Goal: Information Seeking & Learning: Learn about a topic

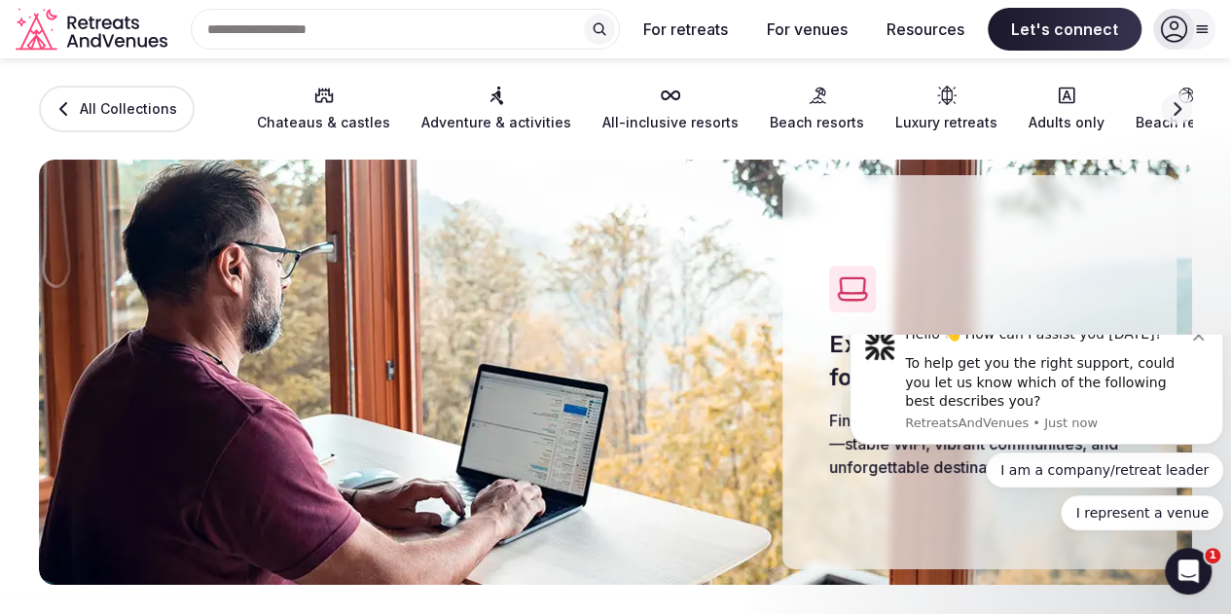
click at [1169, 108] on icon "button" at bounding box center [1177, 109] width 16 height 16
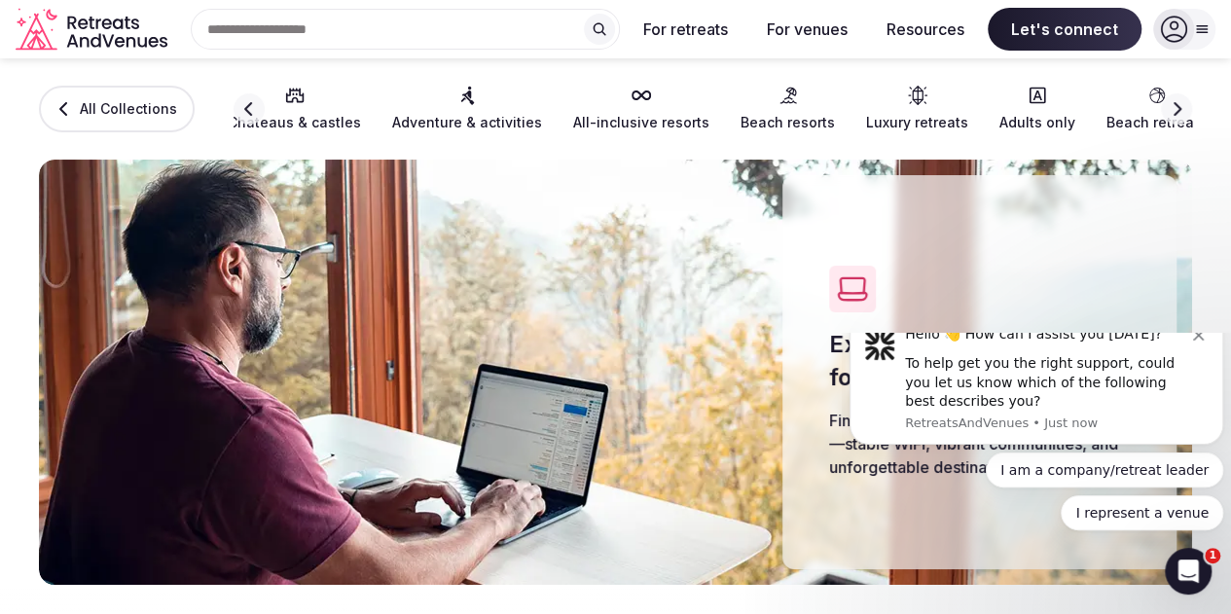
click at [1169, 108] on icon "button" at bounding box center [1177, 109] width 16 height 16
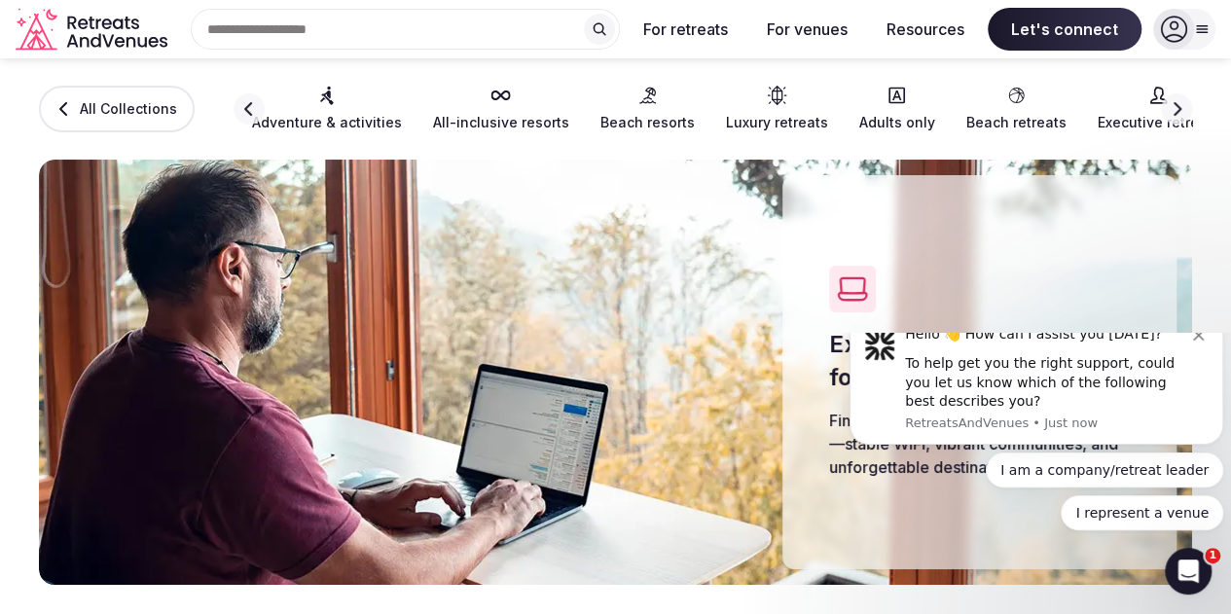
click at [1169, 108] on icon "button" at bounding box center [1177, 109] width 16 height 16
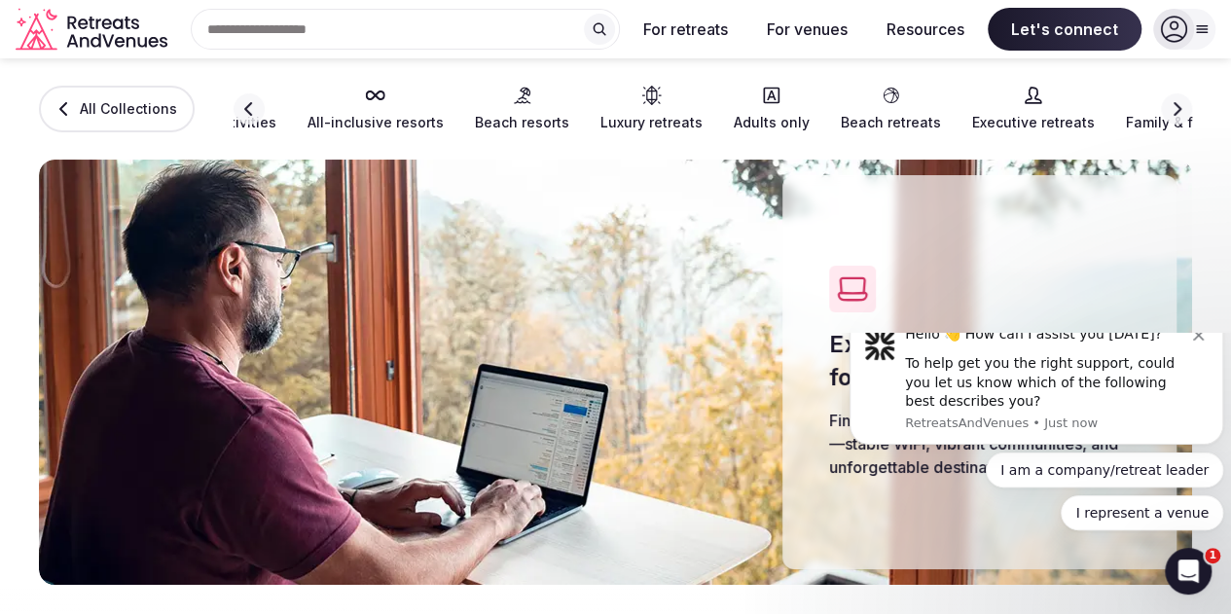
click at [1169, 108] on icon "button" at bounding box center [1177, 109] width 16 height 16
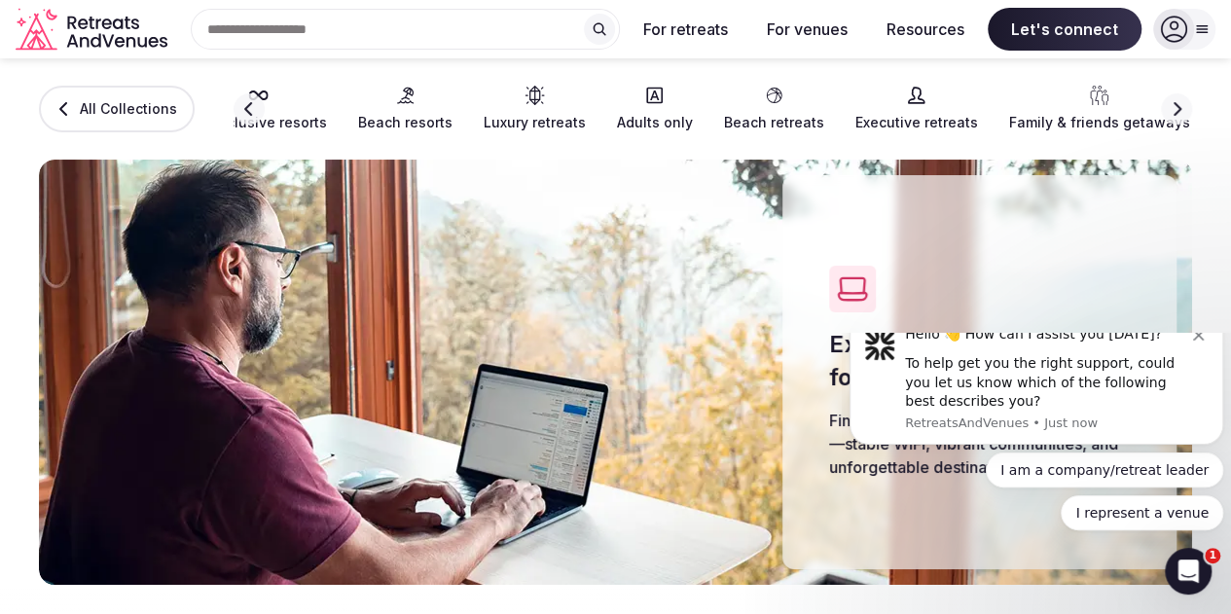
click at [1169, 108] on icon "button" at bounding box center [1177, 109] width 16 height 16
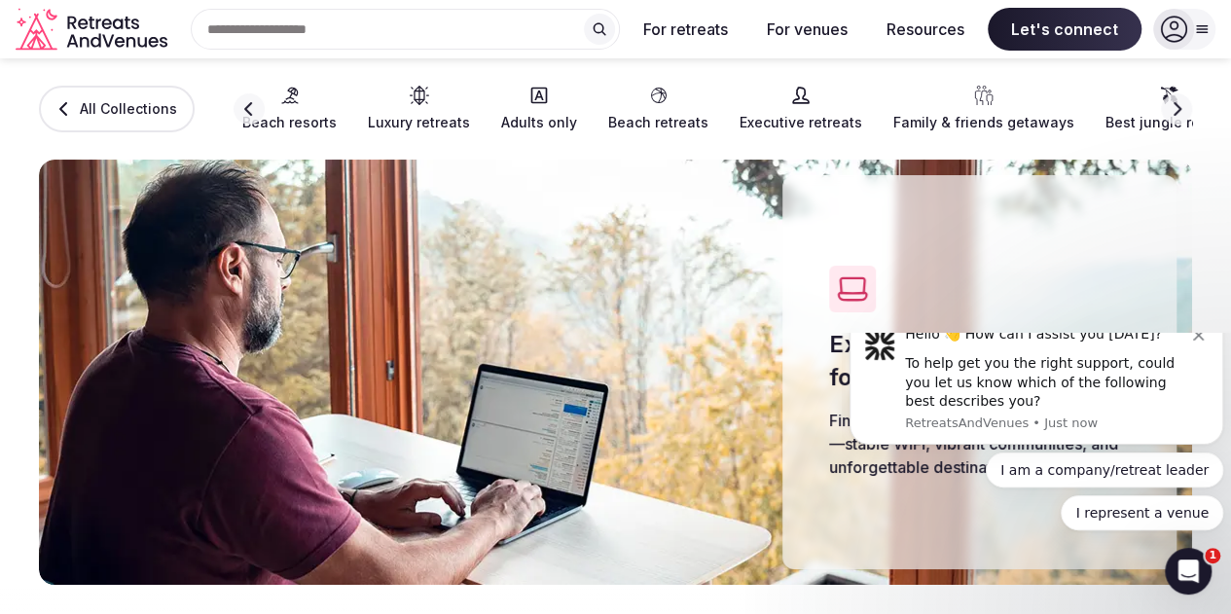
click at [1169, 108] on icon "button" at bounding box center [1177, 109] width 16 height 16
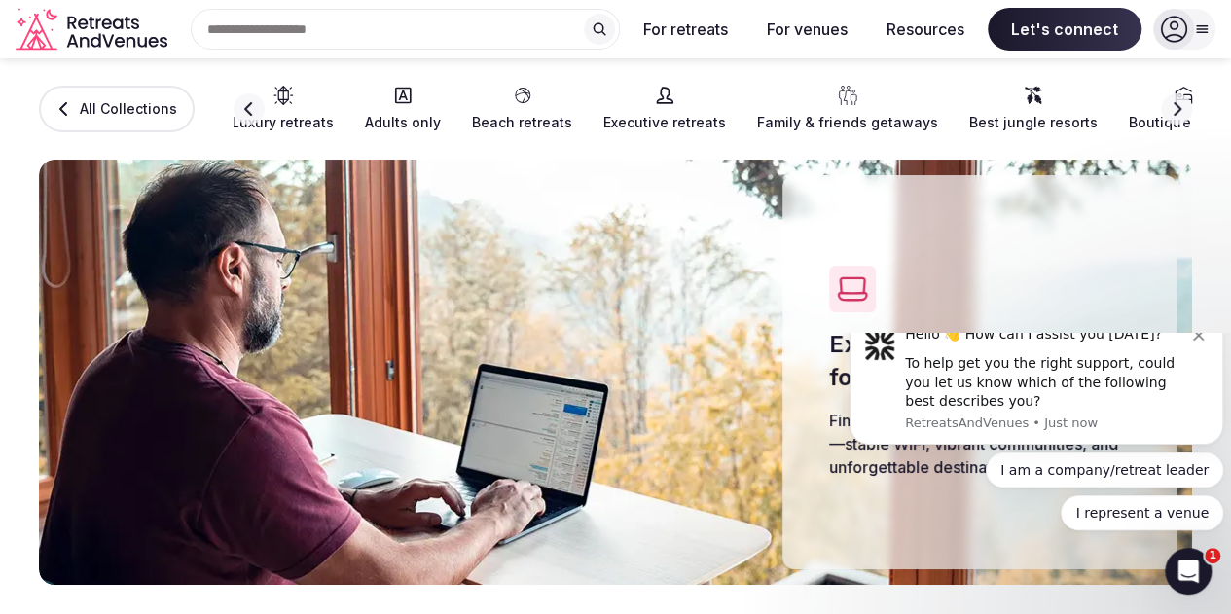
click at [1169, 108] on icon "button" at bounding box center [1177, 109] width 16 height 16
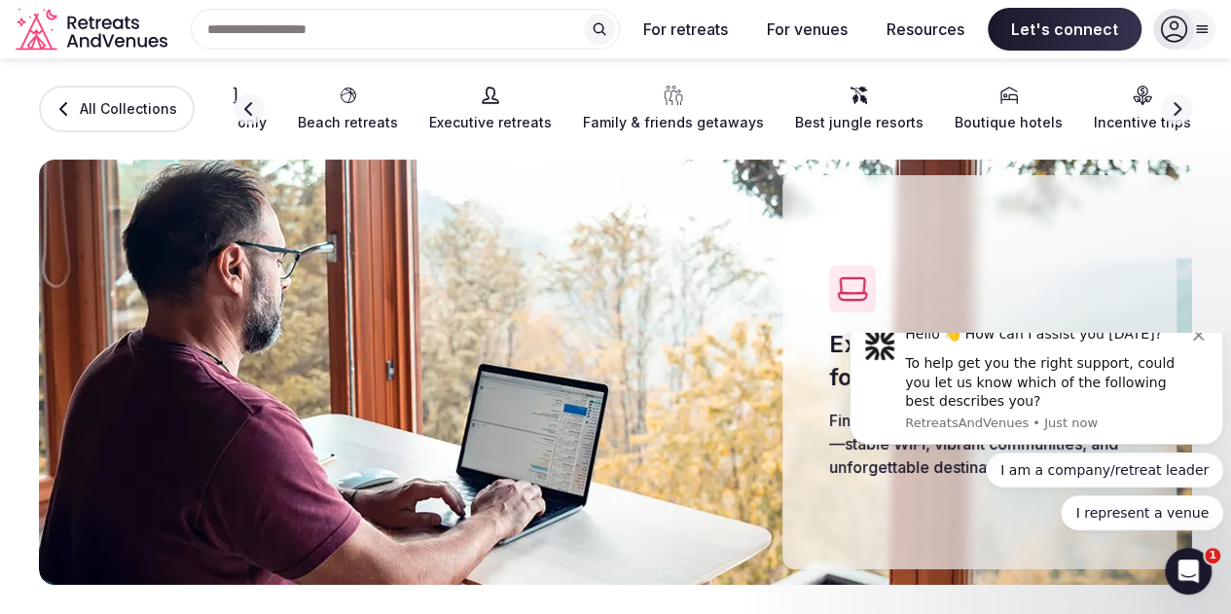
click at [1169, 108] on icon "button" at bounding box center [1177, 109] width 16 height 16
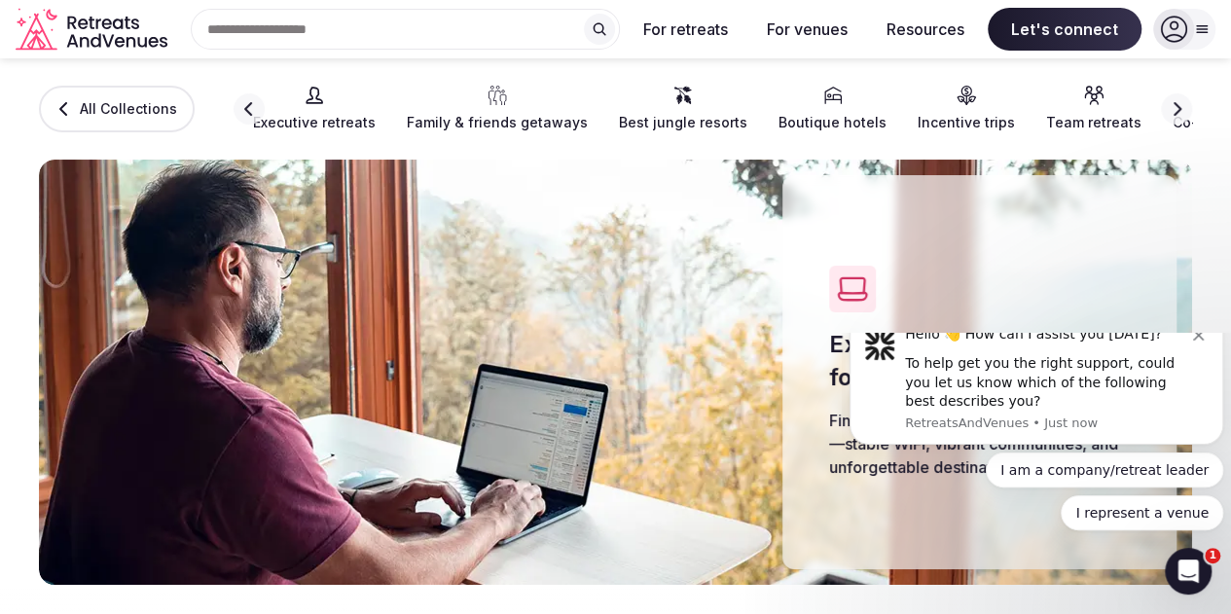
click at [1169, 108] on icon "button" at bounding box center [1177, 109] width 16 height 16
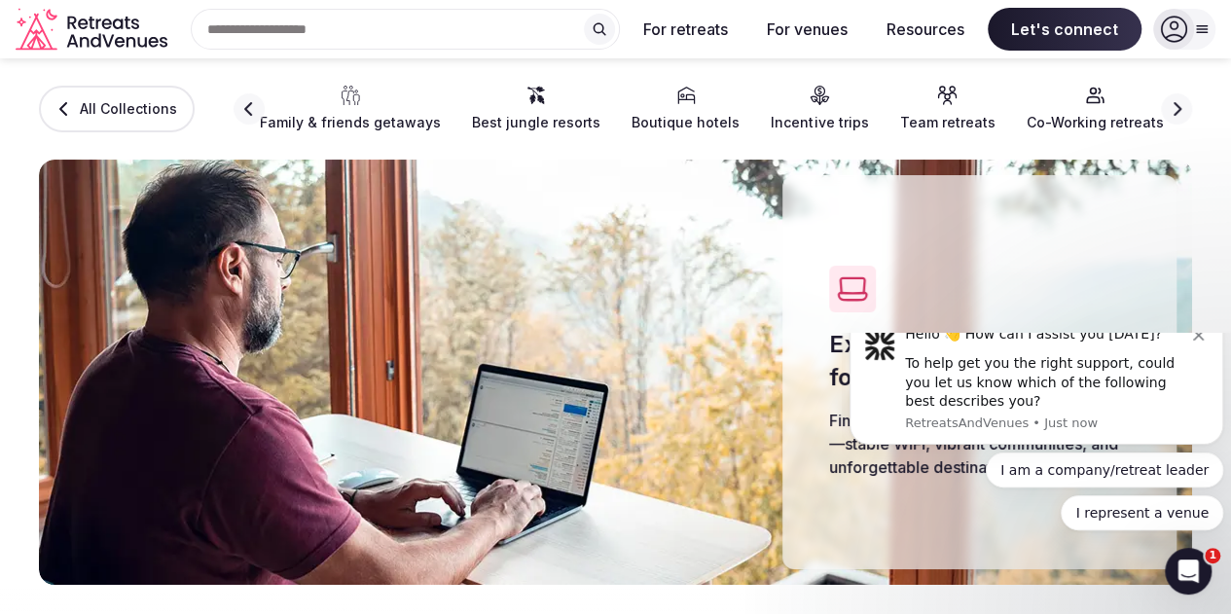
click at [1169, 108] on icon "button" at bounding box center [1177, 109] width 16 height 16
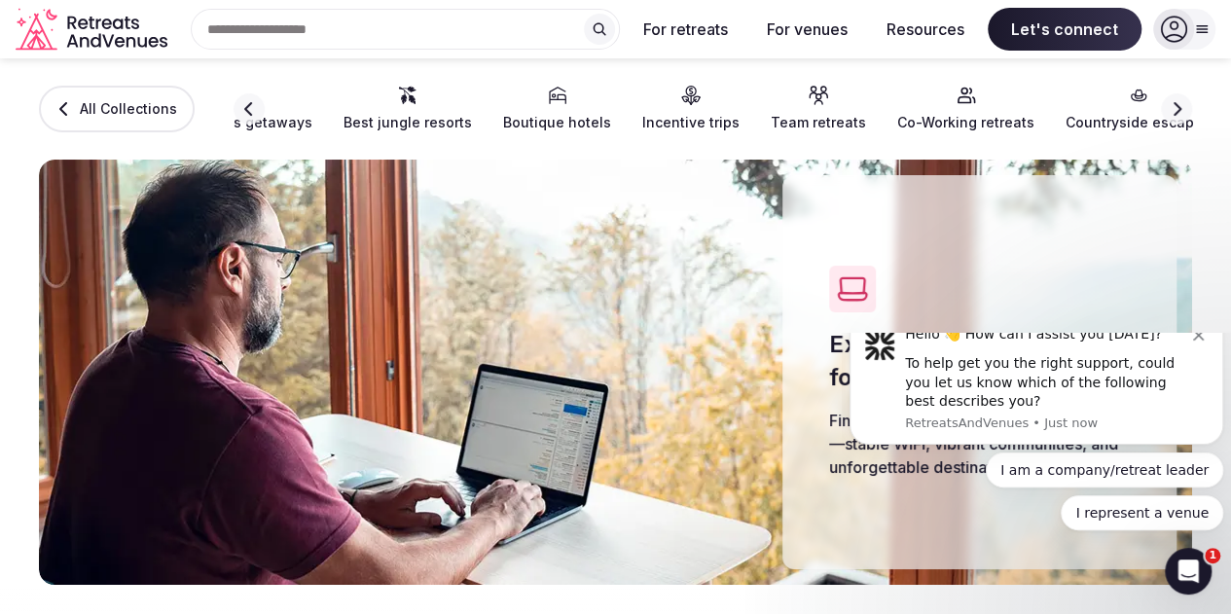
click at [1174, 110] on icon "button" at bounding box center [1178, 109] width 8 height 14
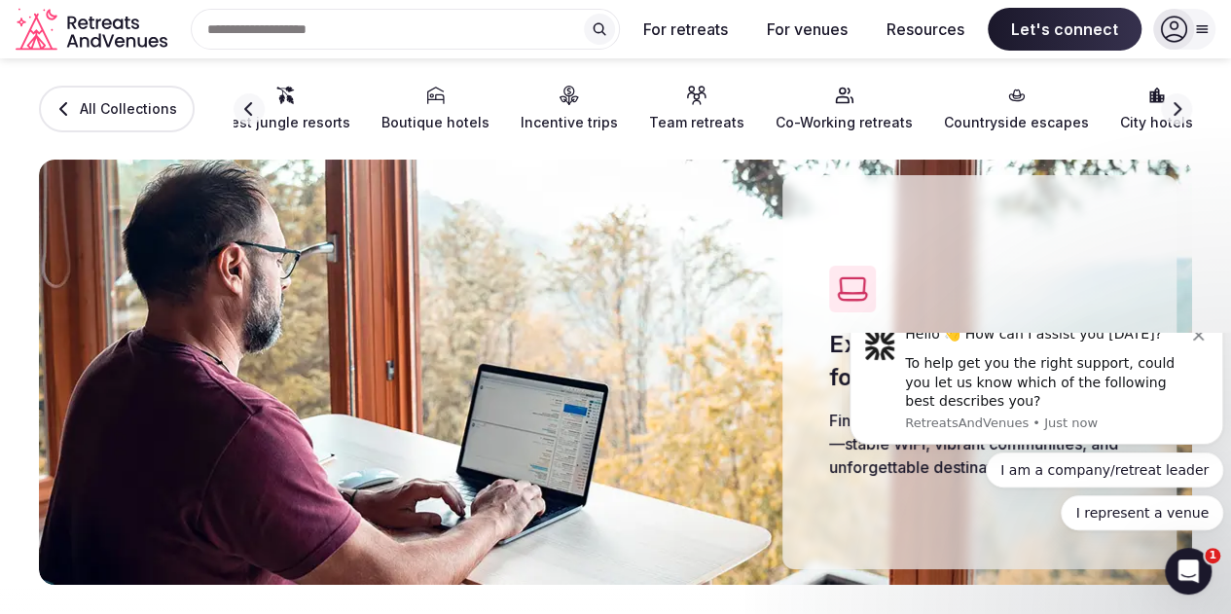
click at [1174, 111] on icon "button" at bounding box center [1178, 109] width 8 height 14
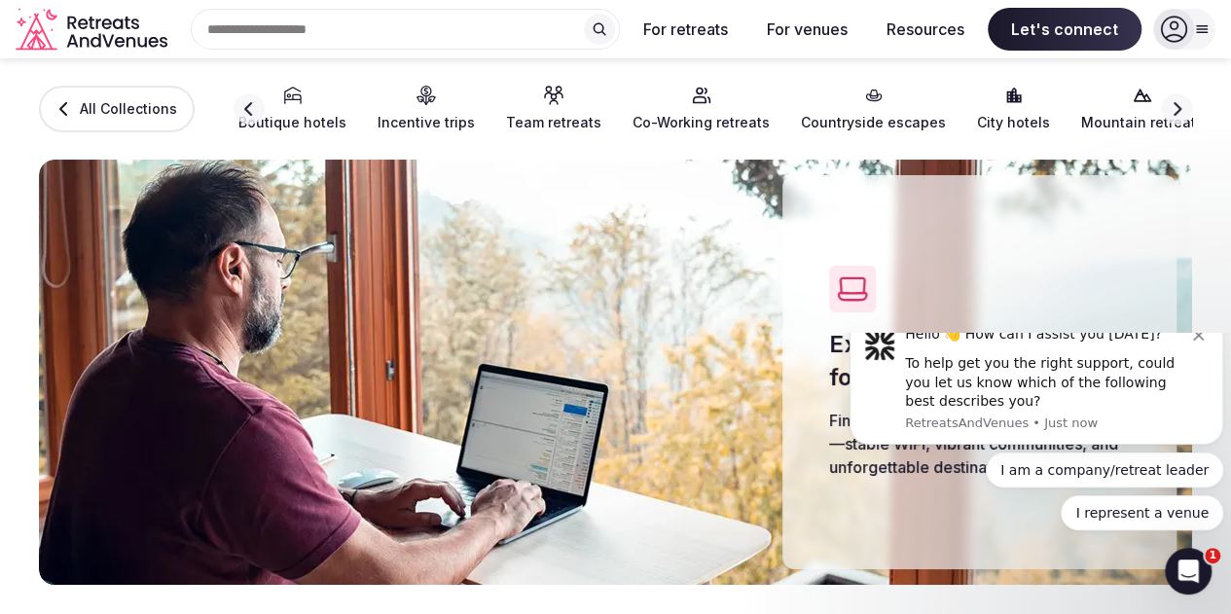
click at [1174, 113] on icon "button" at bounding box center [1178, 109] width 8 height 14
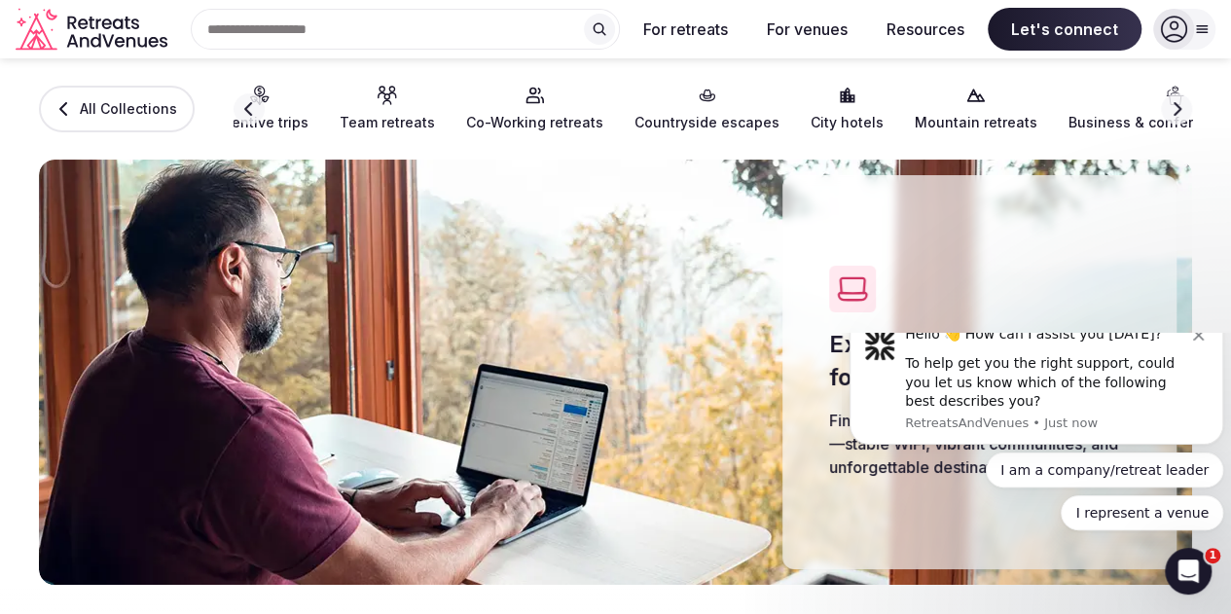
click at [1174, 113] on icon "button" at bounding box center [1178, 109] width 8 height 14
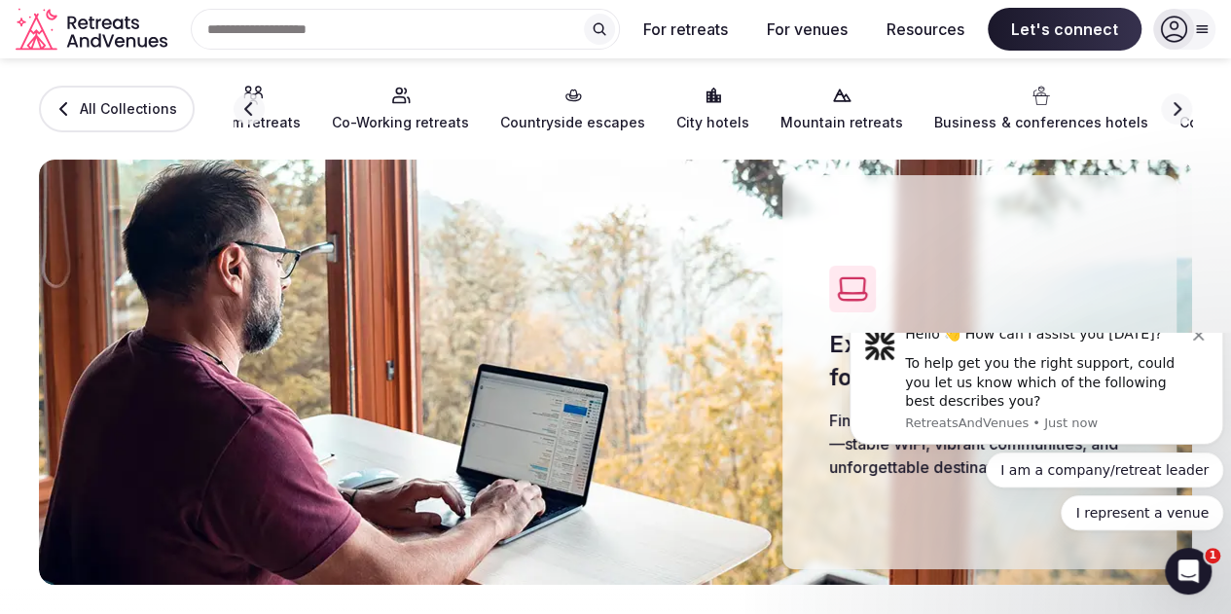
click at [1174, 113] on icon "button" at bounding box center [1178, 109] width 8 height 14
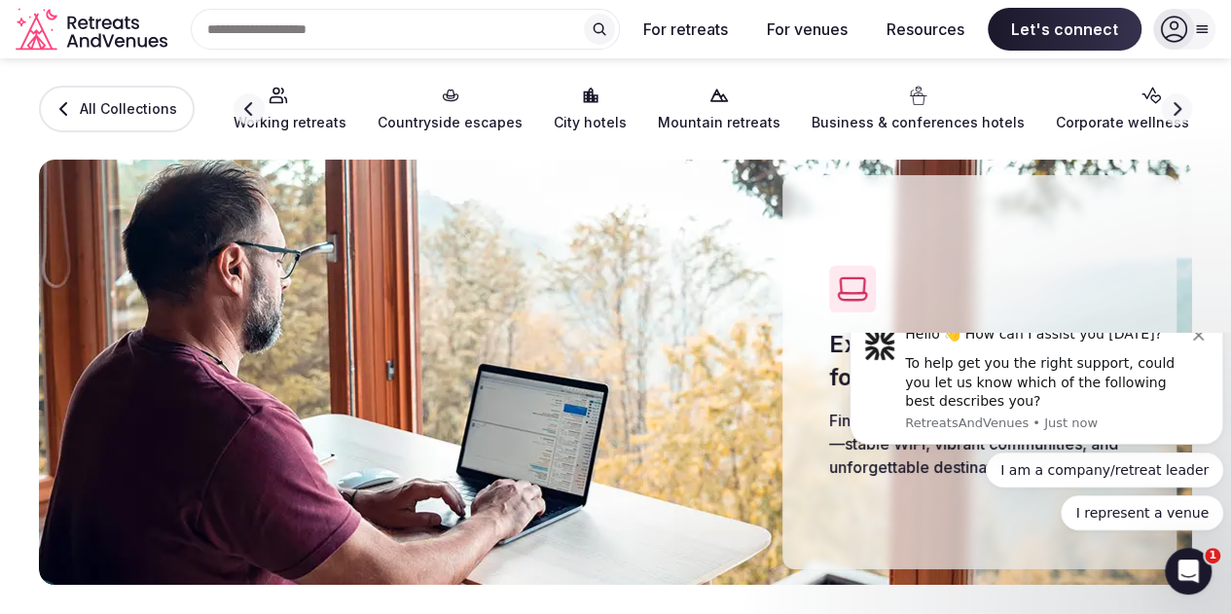
click at [1174, 113] on icon "button" at bounding box center [1178, 109] width 8 height 14
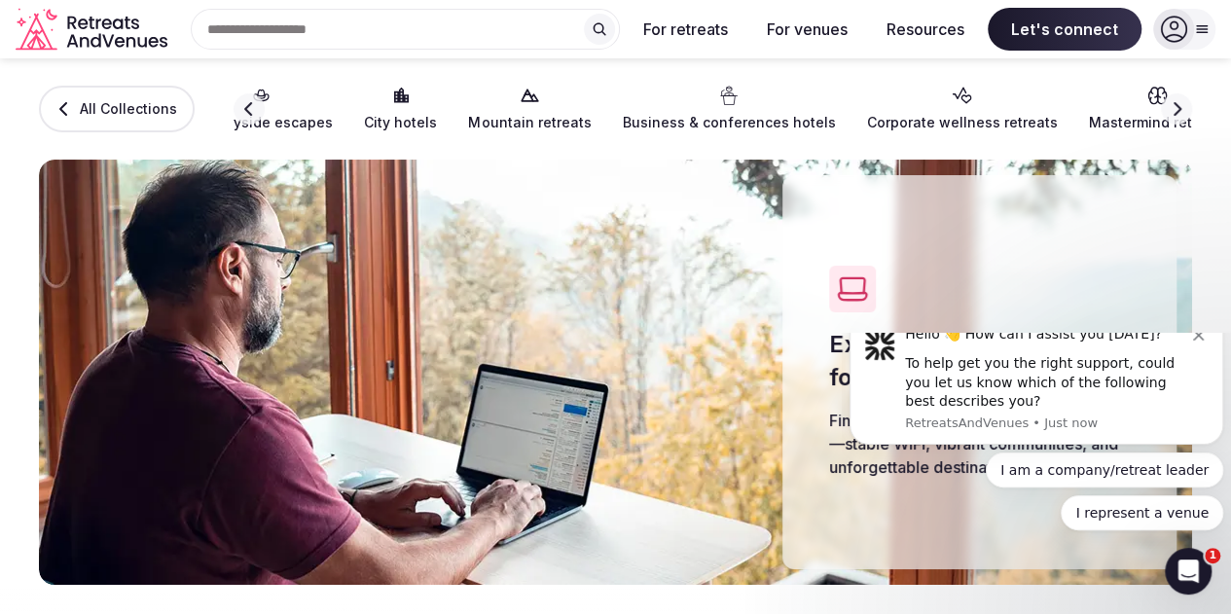
click at [1174, 113] on icon "button" at bounding box center [1178, 109] width 8 height 14
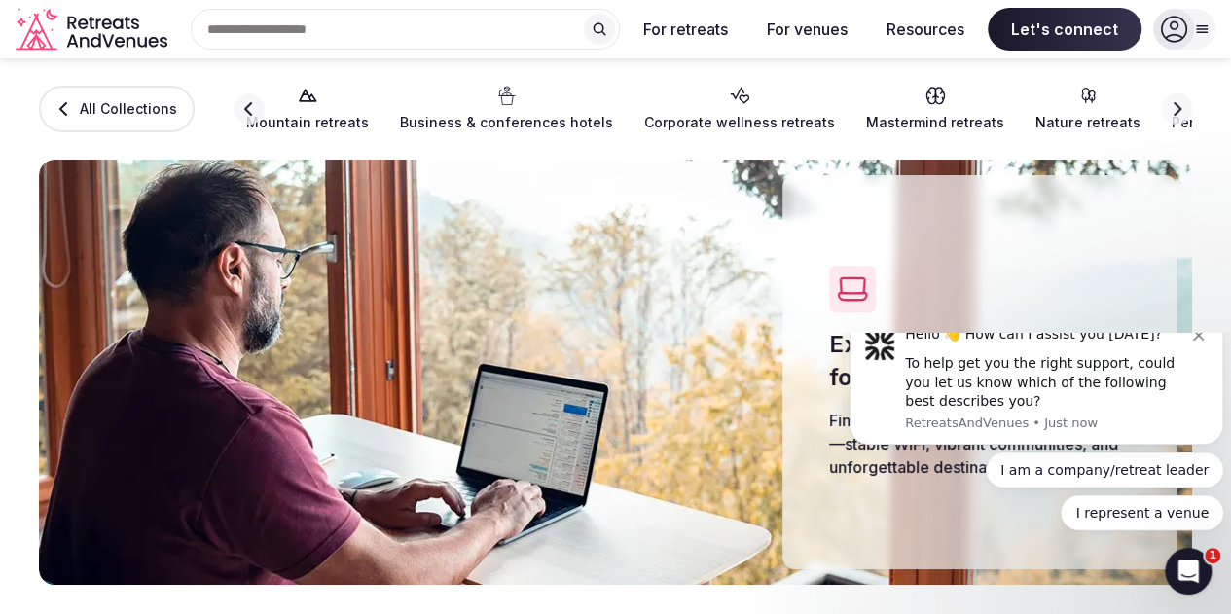
click at [1174, 113] on icon "button" at bounding box center [1178, 109] width 8 height 14
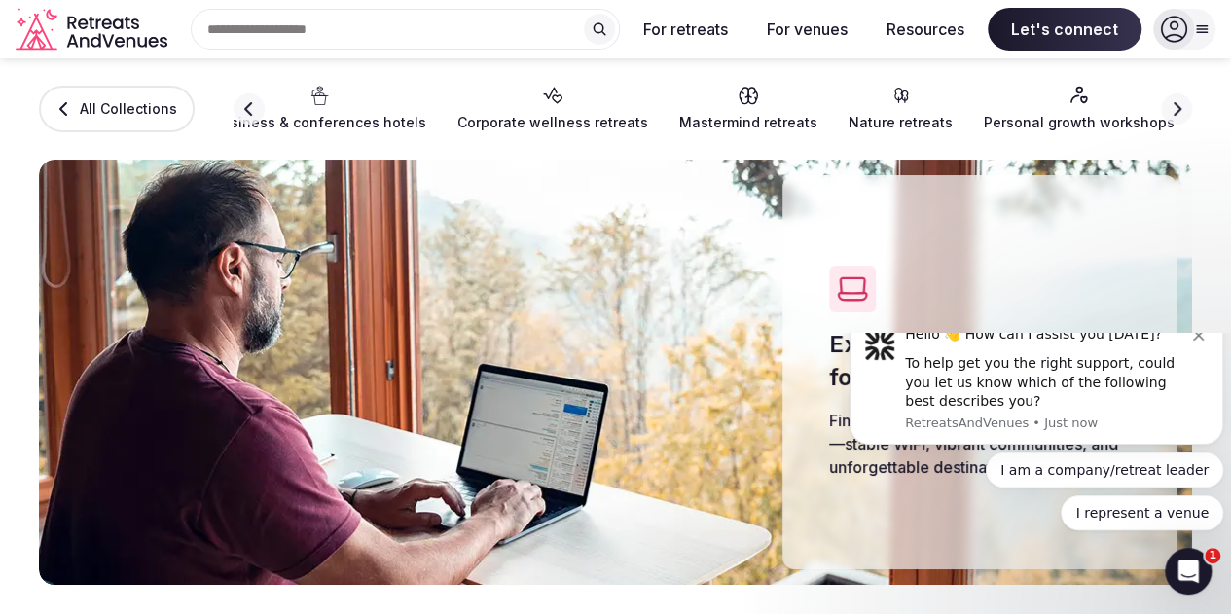
click at [1174, 113] on icon "button" at bounding box center [1178, 109] width 8 height 14
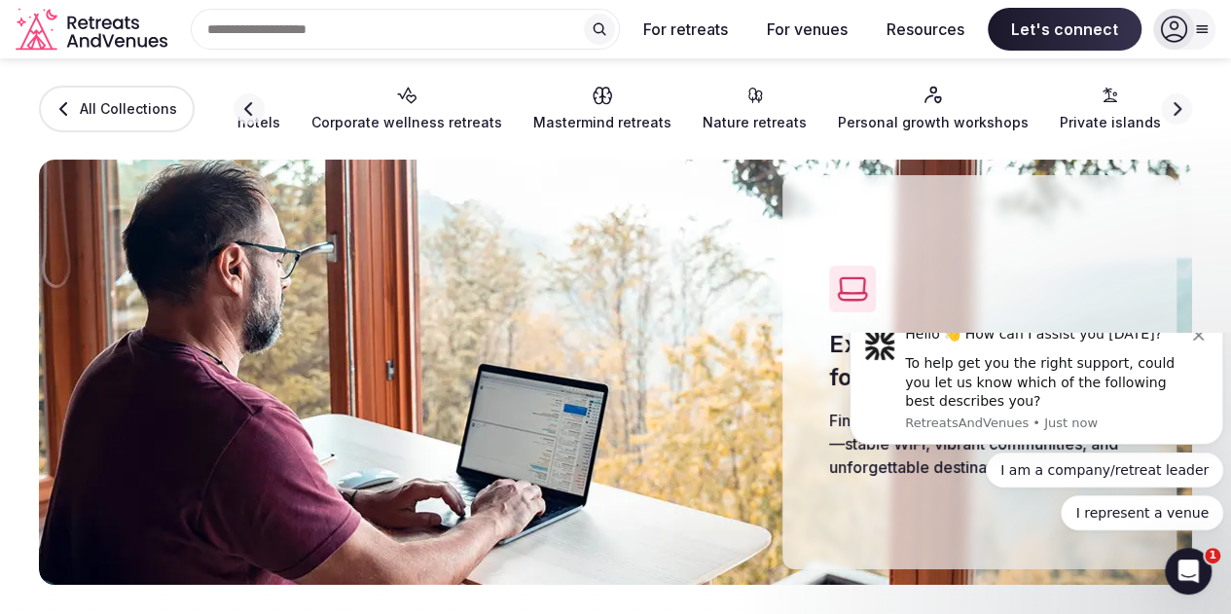
click at [1174, 113] on icon "button" at bounding box center [1178, 109] width 8 height 14
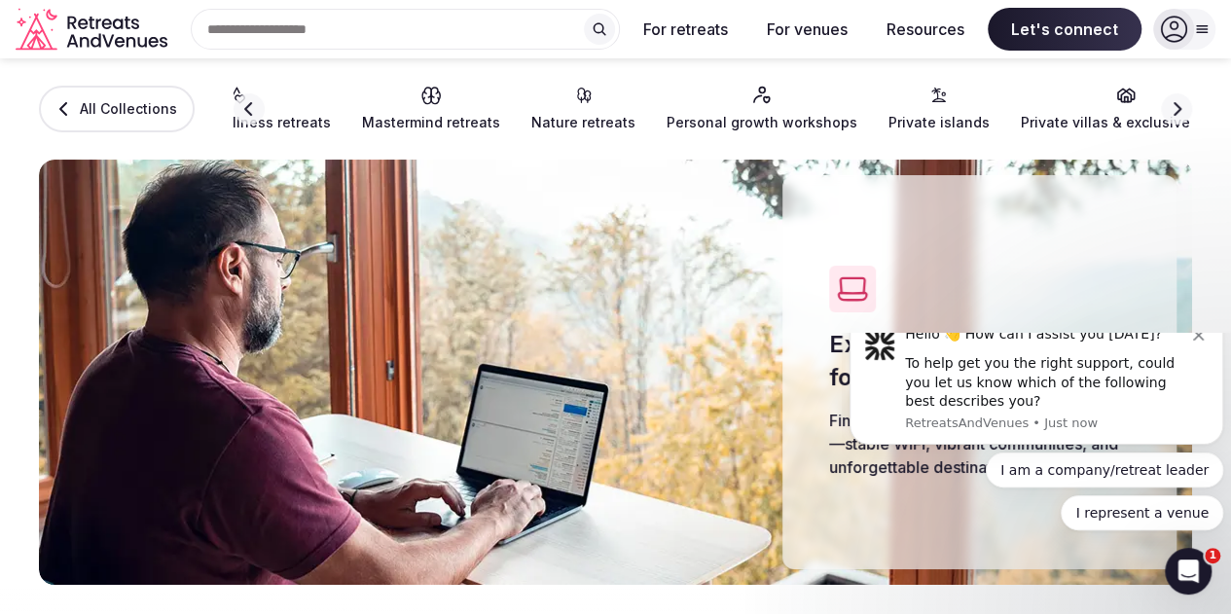
click at [1174, 113] on icon "button" at bounding box center [1178, 109] width 8 height 14
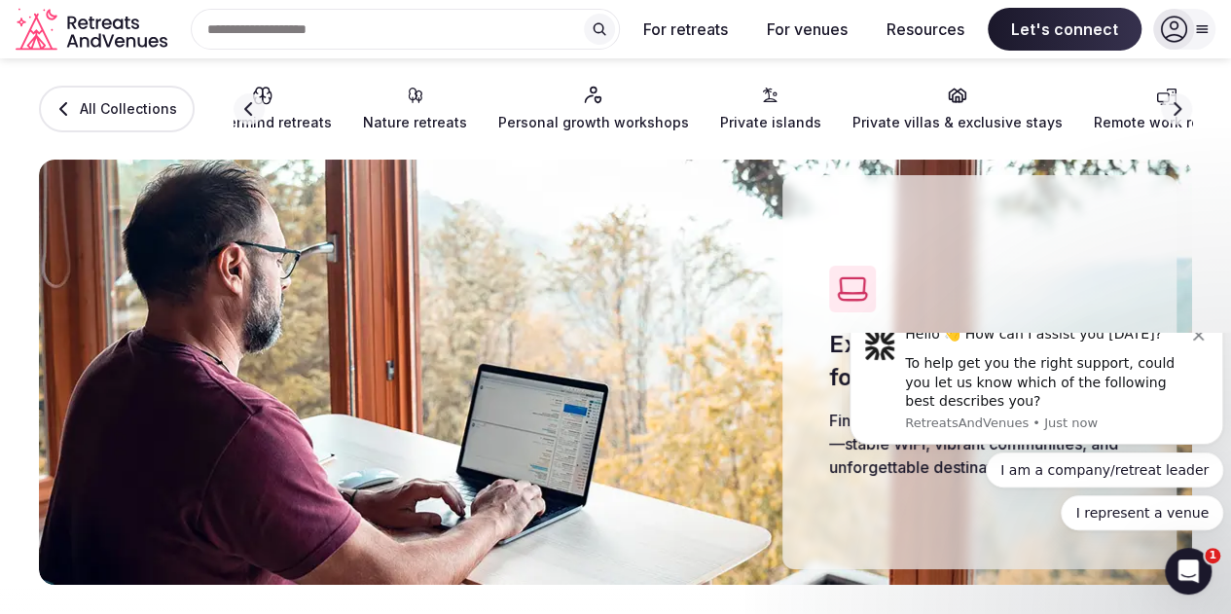
click at [1174, 113] on icon "button" at bounding box center [1178, 109] width 8 height 14
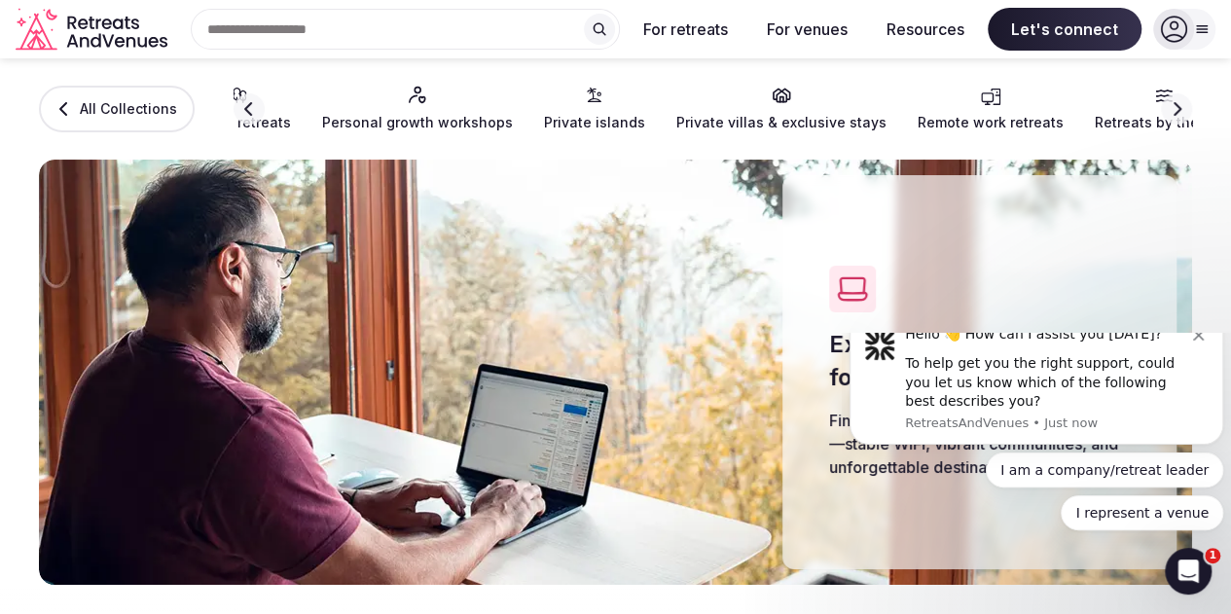
click at [1174, 113] on icon "button" at bounding box center [1178, 109] width 8 height 14
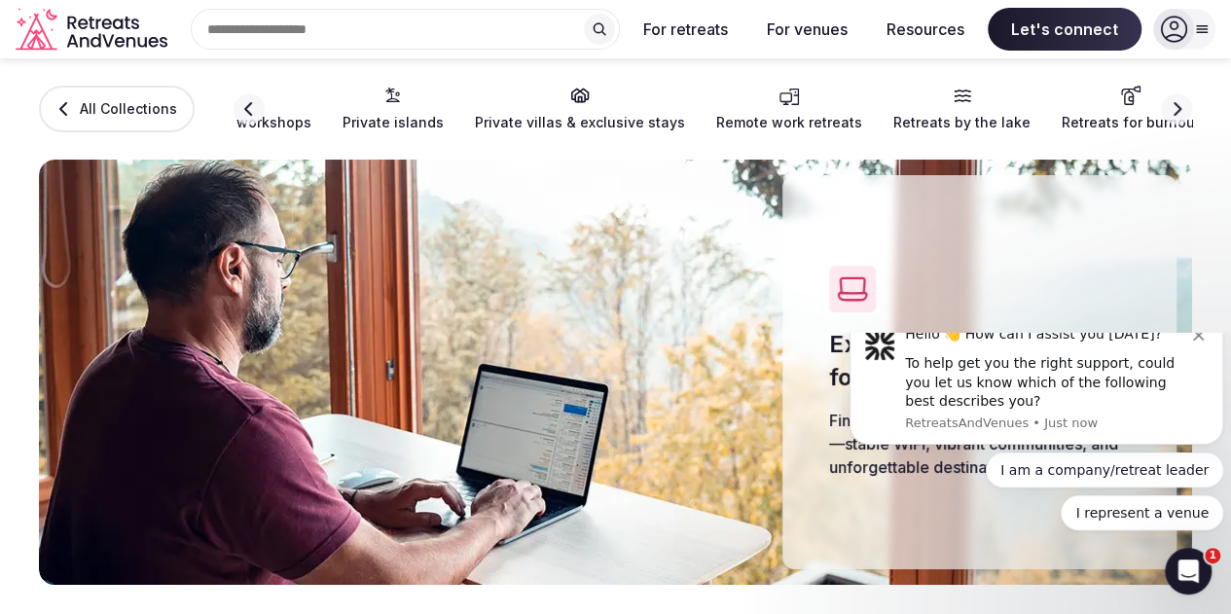
click at [1174, 113] on icon "button" at bounding box center [1178, 109] width 8 height 14
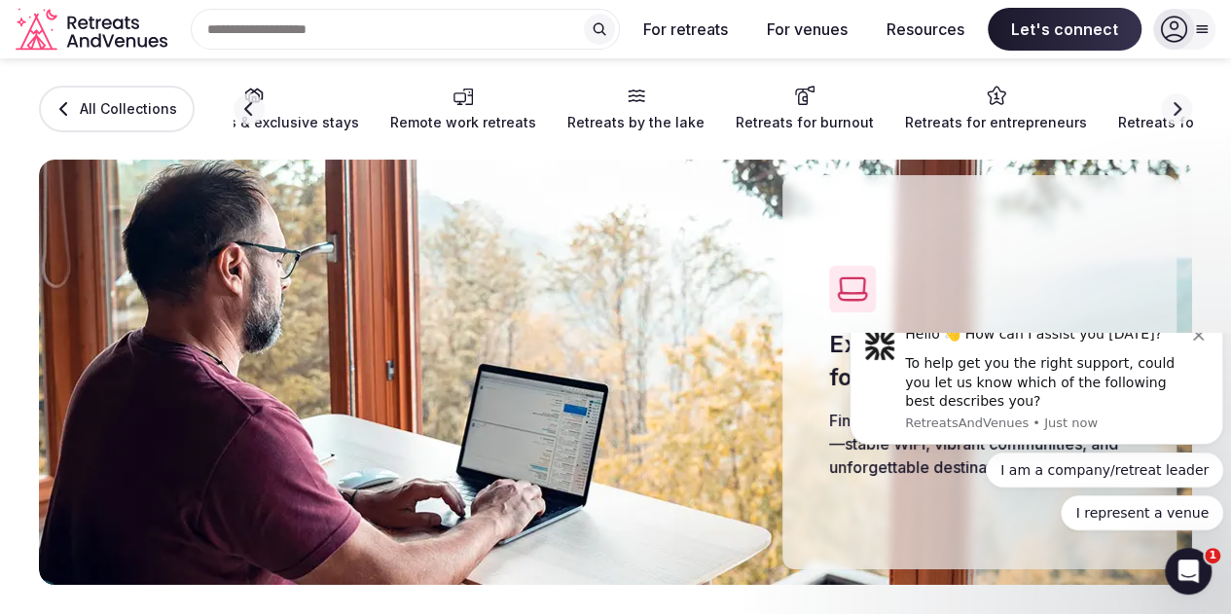
click at [1174, 113] on icon "button" at bounding box center [1178, 109] width 8 height 14
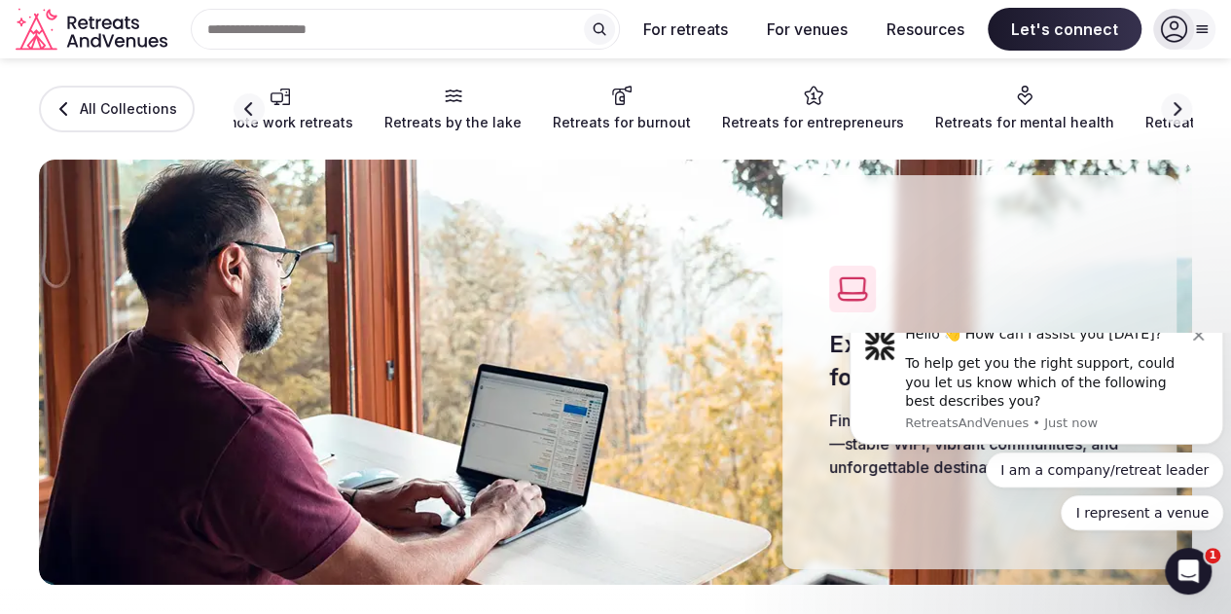
click at [1174, 113] on icon "button" at bounding box center [1178, 109] width 8 height 14
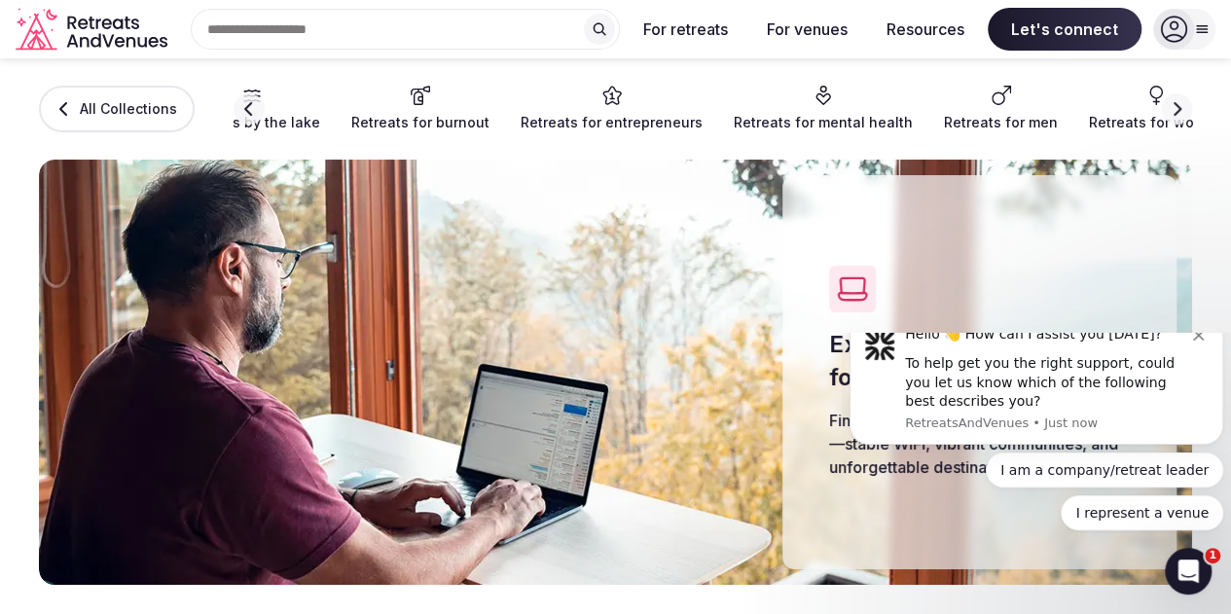
click at [263, 37] on div "Search Popular Destinations [GEOGRAPHIC_DATA], [GEOGRAPHIC_DATA] [GEOGRAPHIC_DA…" at bounding box center [397, 29] width 445 height 41
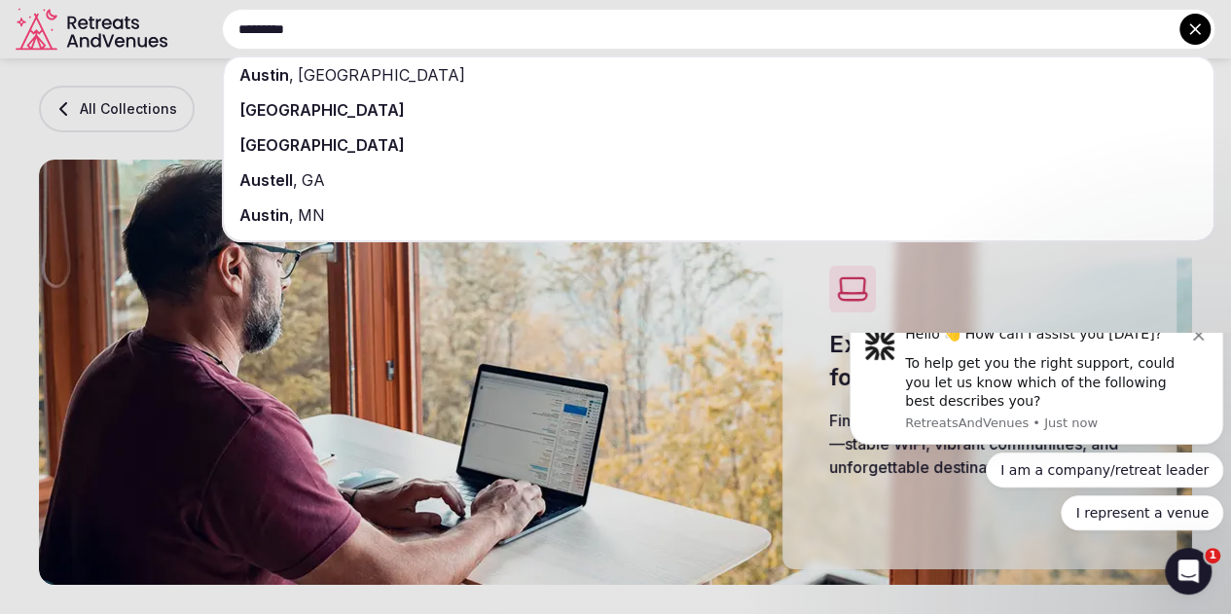
type input "*********"
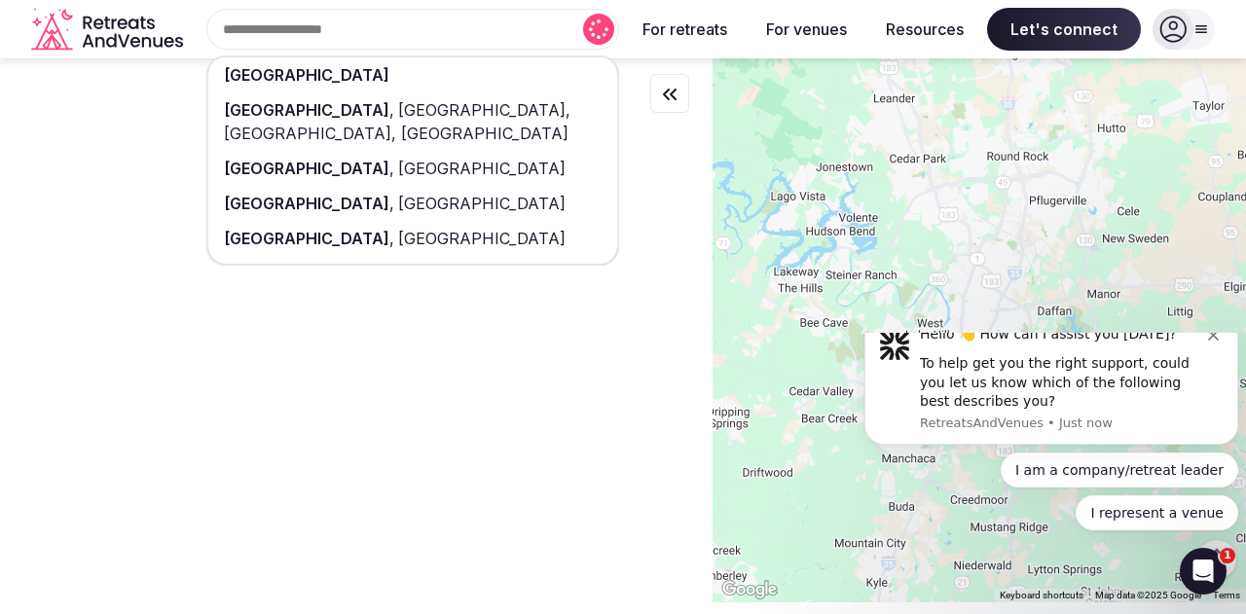
click at [253, 66] on span "[GEOGRAPHIC_DATA]" at bounding box center [306, 74] width 165 height 19
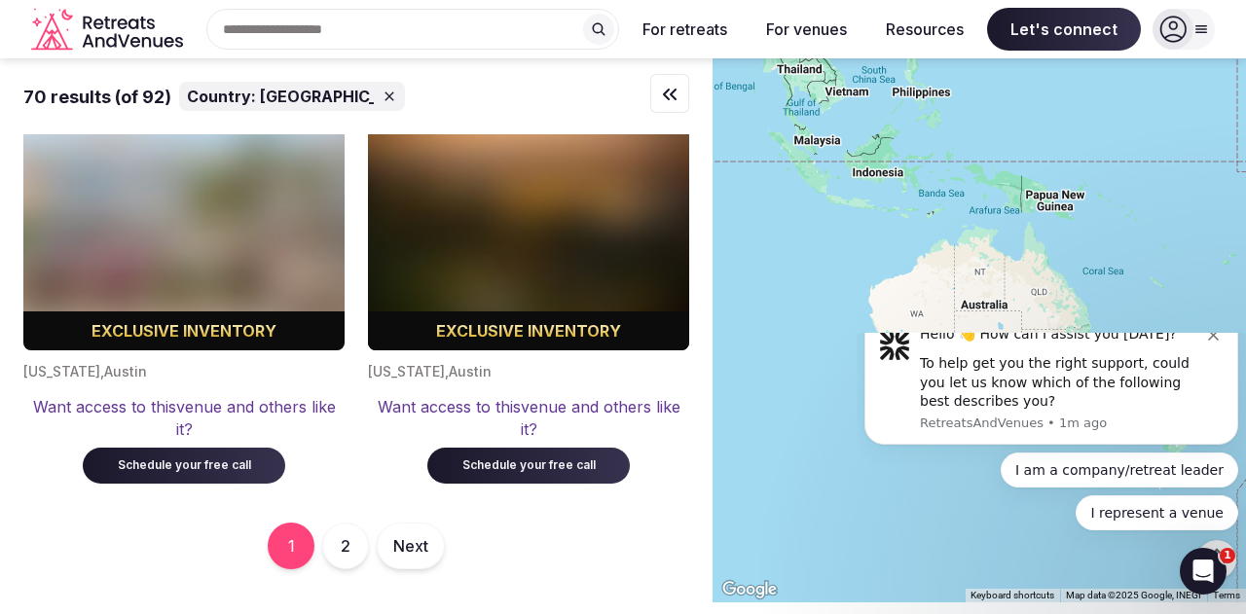
scroll to position [15333, 0]
click at [346, 545] on button "2" at bounding box center [345, 546] width 47 height 47
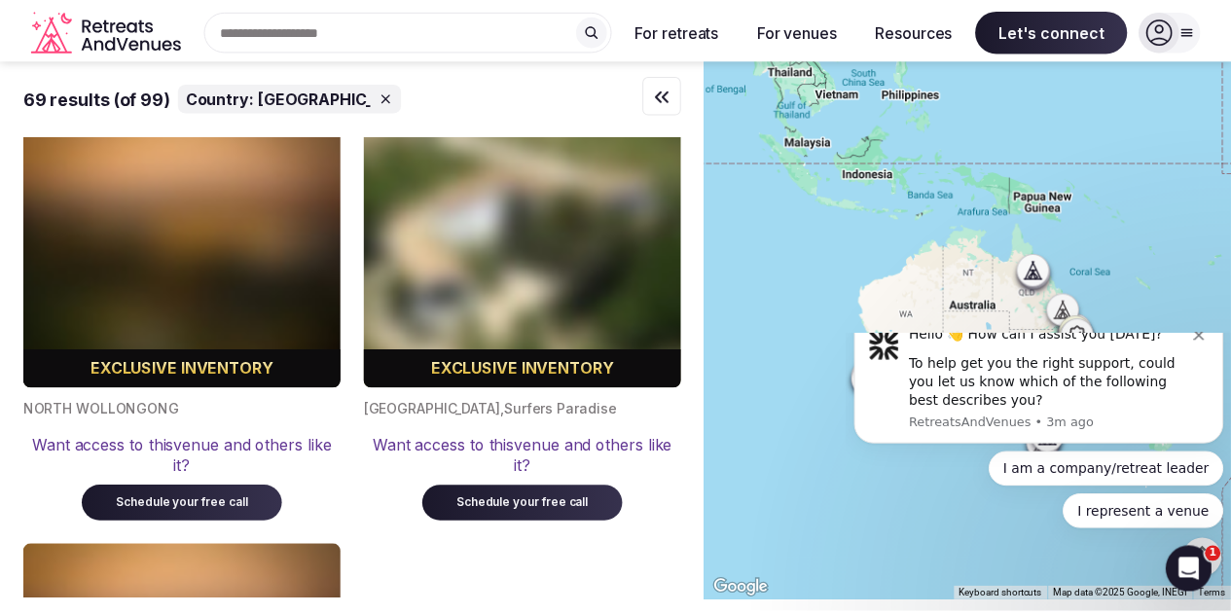
scroll to position [14058, 0]
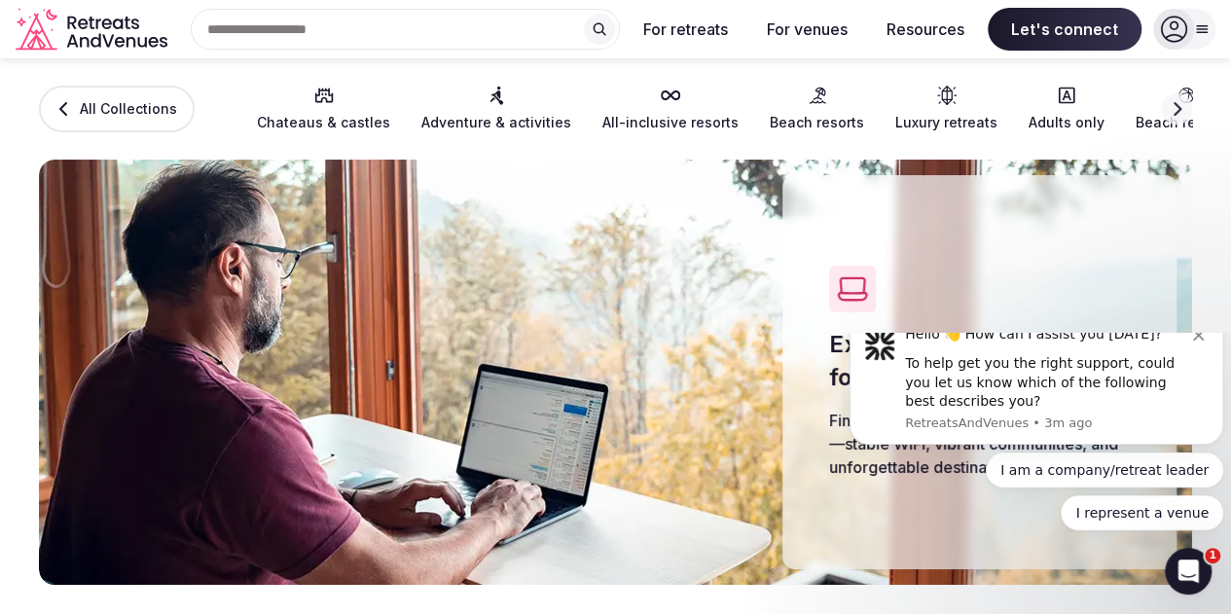
click at [72, 110] on icon at bounding box center [64, 109] width 16 height 16
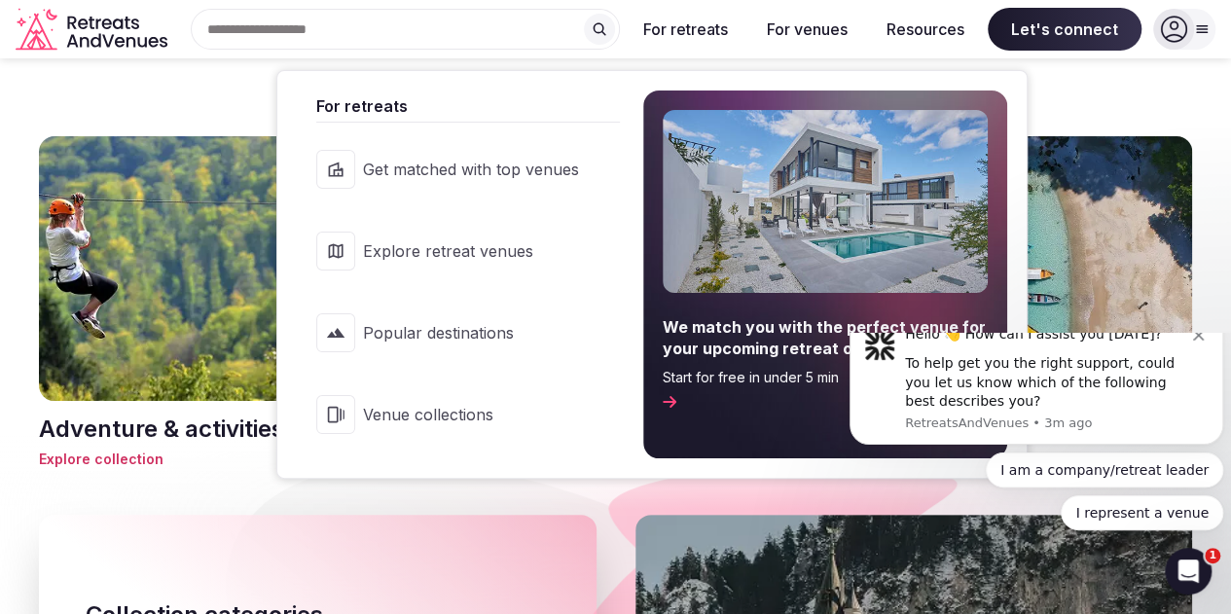
click at [705, 25] on button "For retreats" at bounding box center [686, 29] width 116 height 43
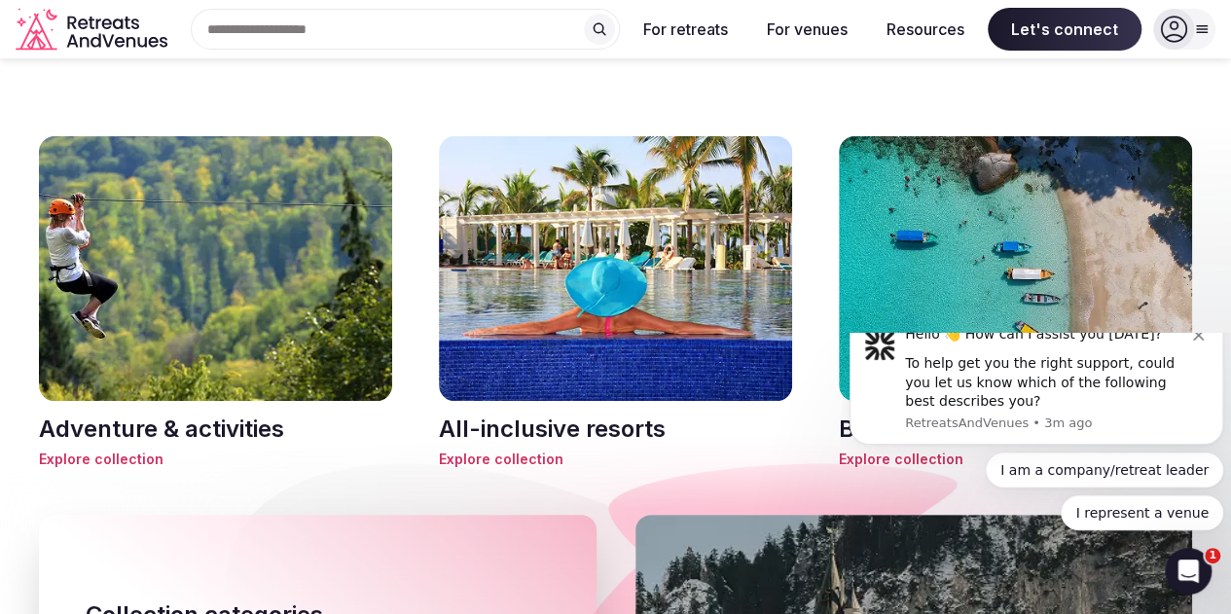
click at [705, 25] on button "For retreats" at bounding box center [686, 29] width 116 height 43
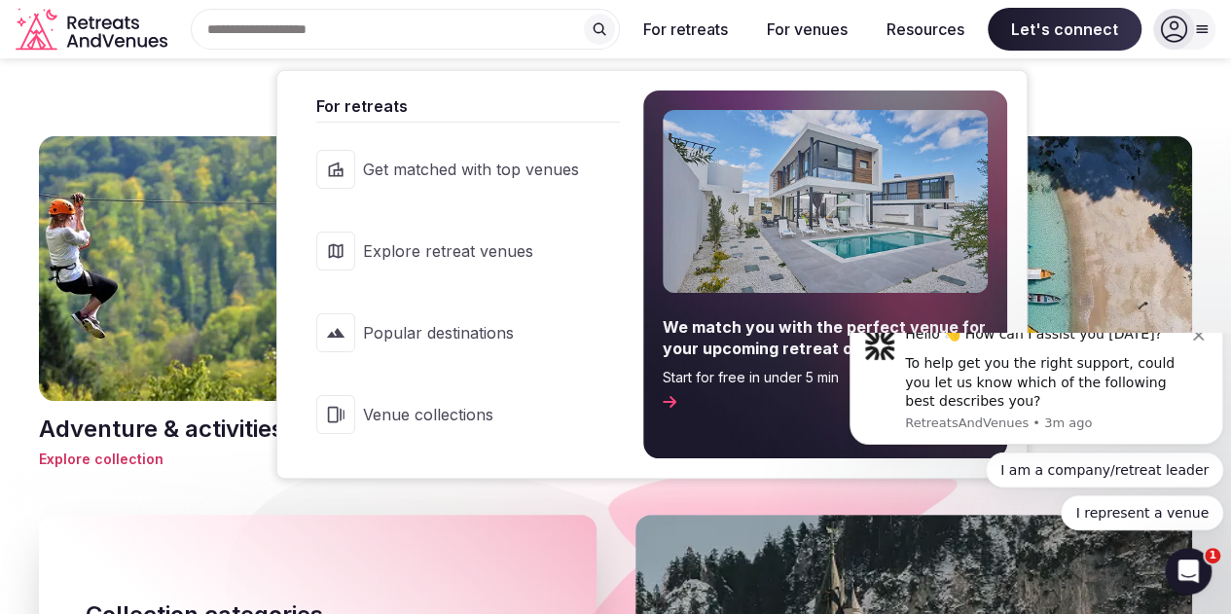
click at [705, 25] on button "For retreats" at bounding box center [686, 29] width 116 height 43
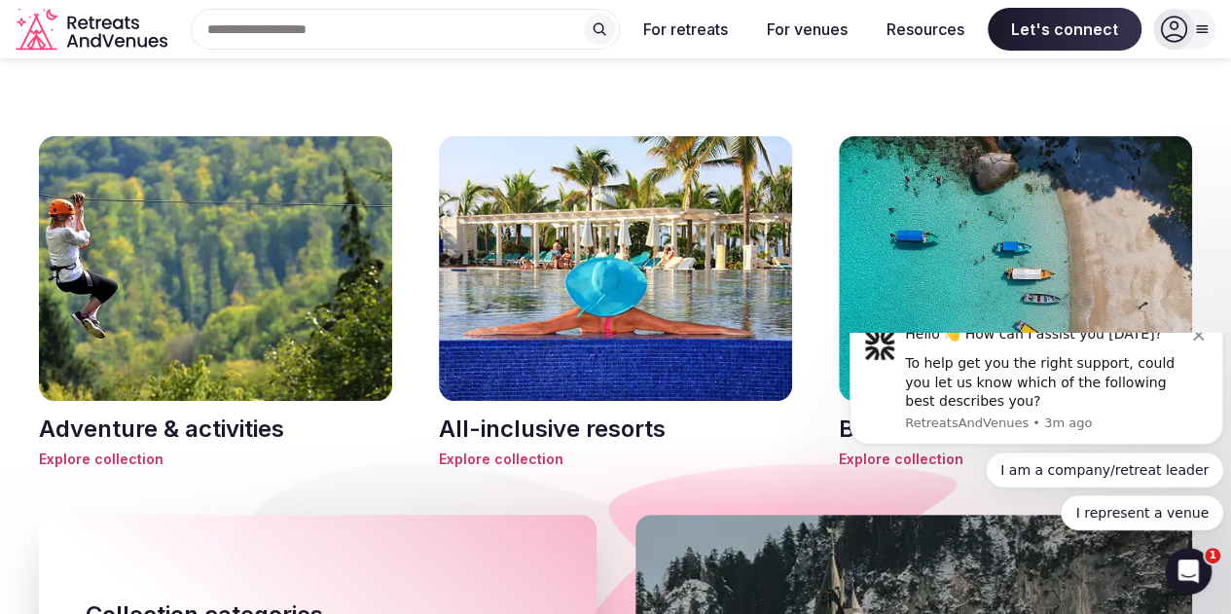
click at [705, 25] on button "For retreats" at bounding box center [686, 29] width 116 height 43
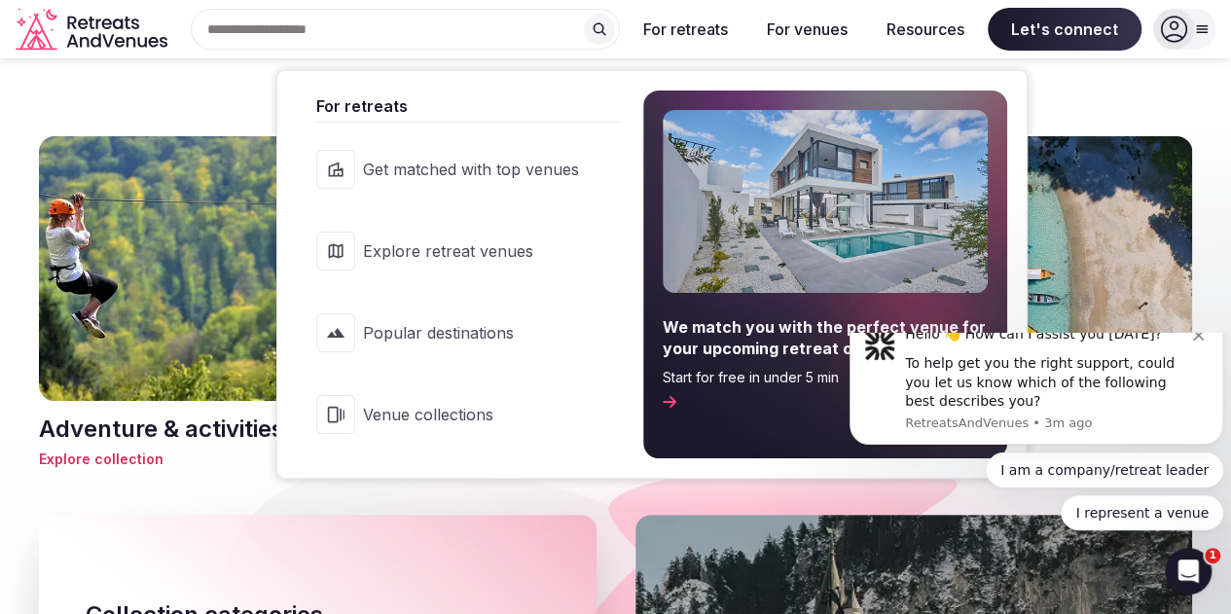
click at [498, 404] on span "Venue collections" at bounding box center [471, 414] width 216 height 21
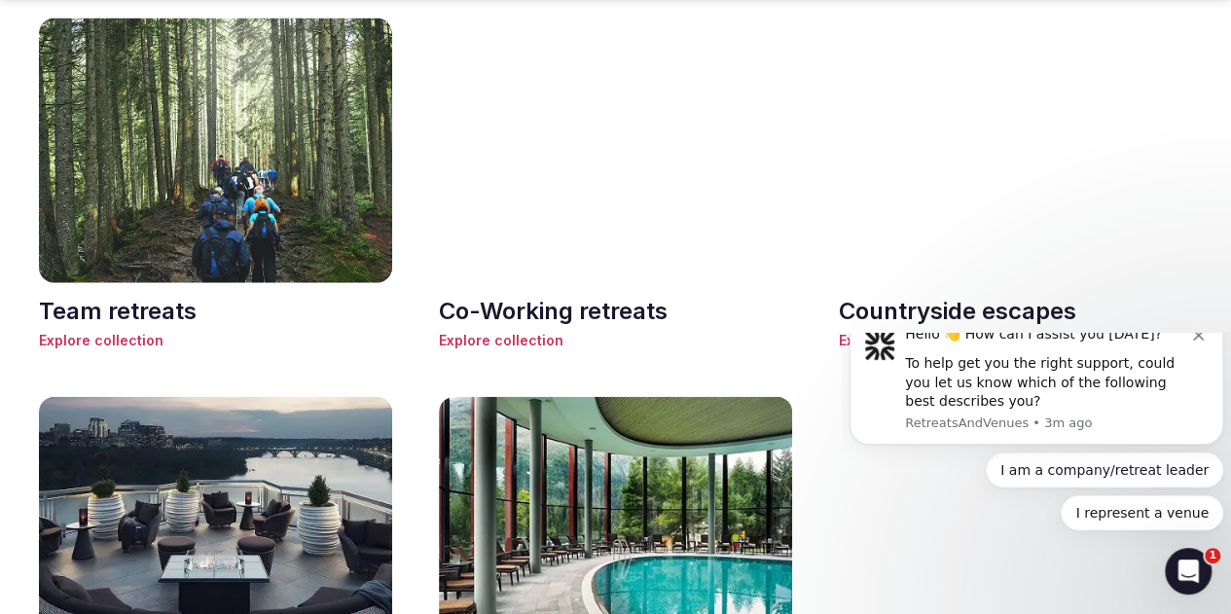
scroll to position [2133, 0]
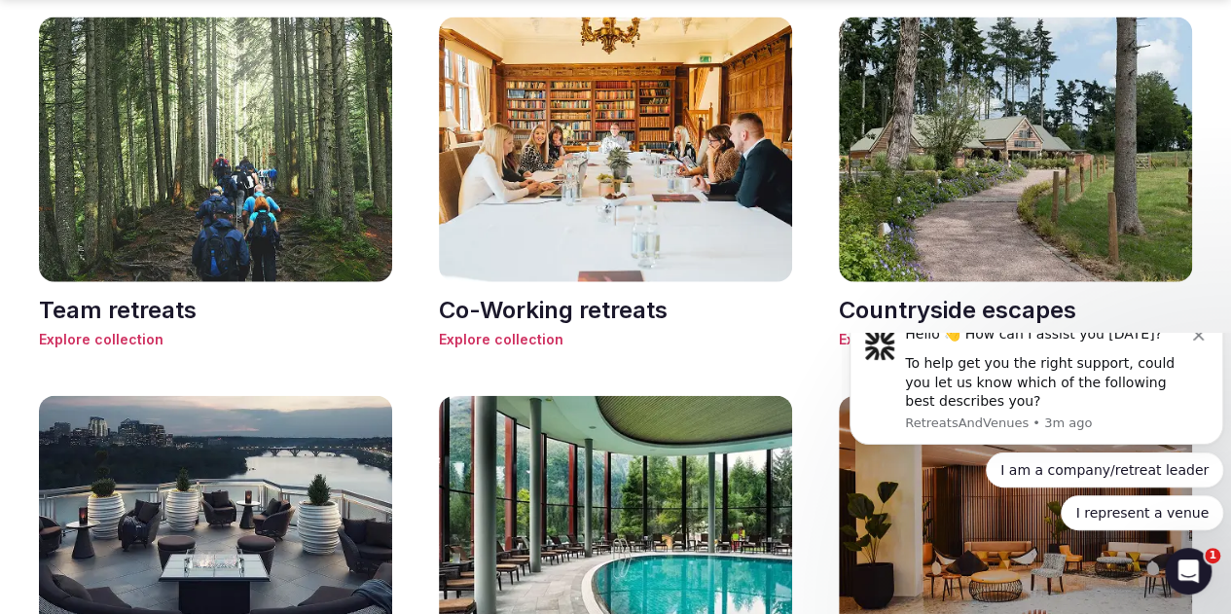
click at [517, 330] on span "Explore collection" at bounding box center [615, 339] width 353 height 19
click at [534, 294] on h3 "Co-Working retreats" at bounding box center [615, 310] width 353 height 33
click at [526, 330] on span "Explore collection" at bounding box center [615, 339] width 353 height 19
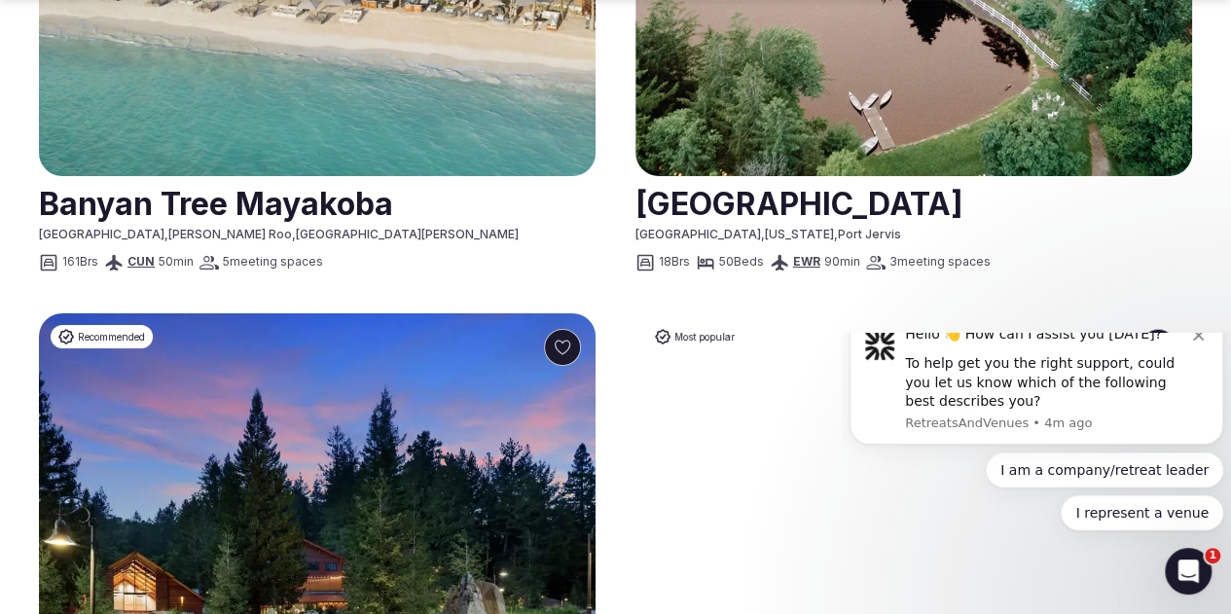
scroll to position [3417, 0]
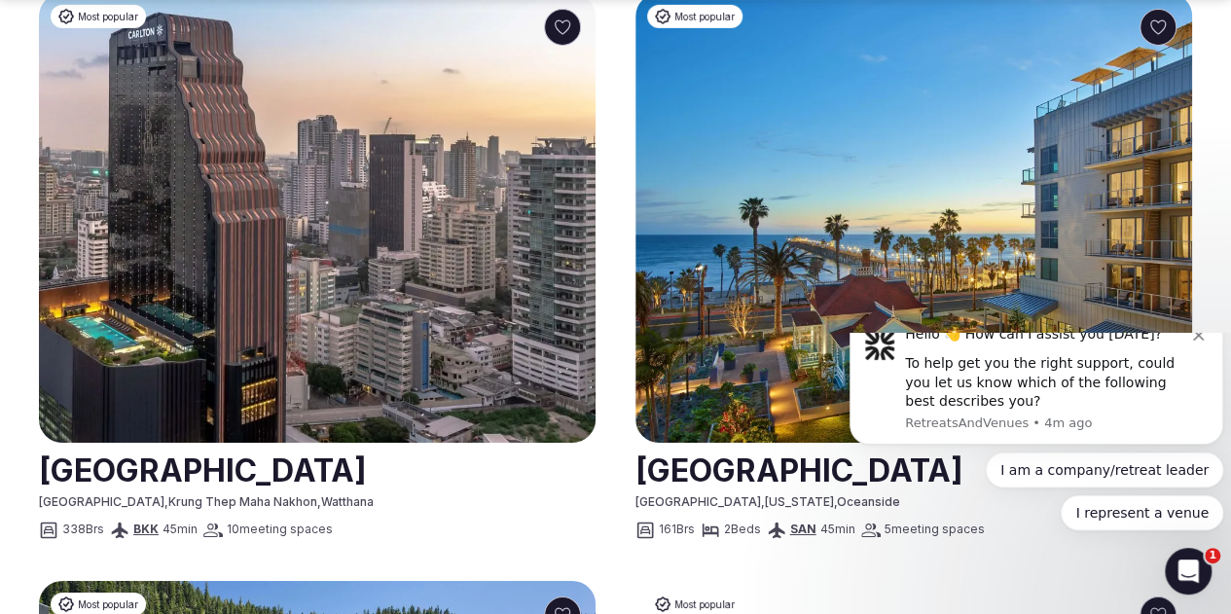
scroll to position [3226, 0]
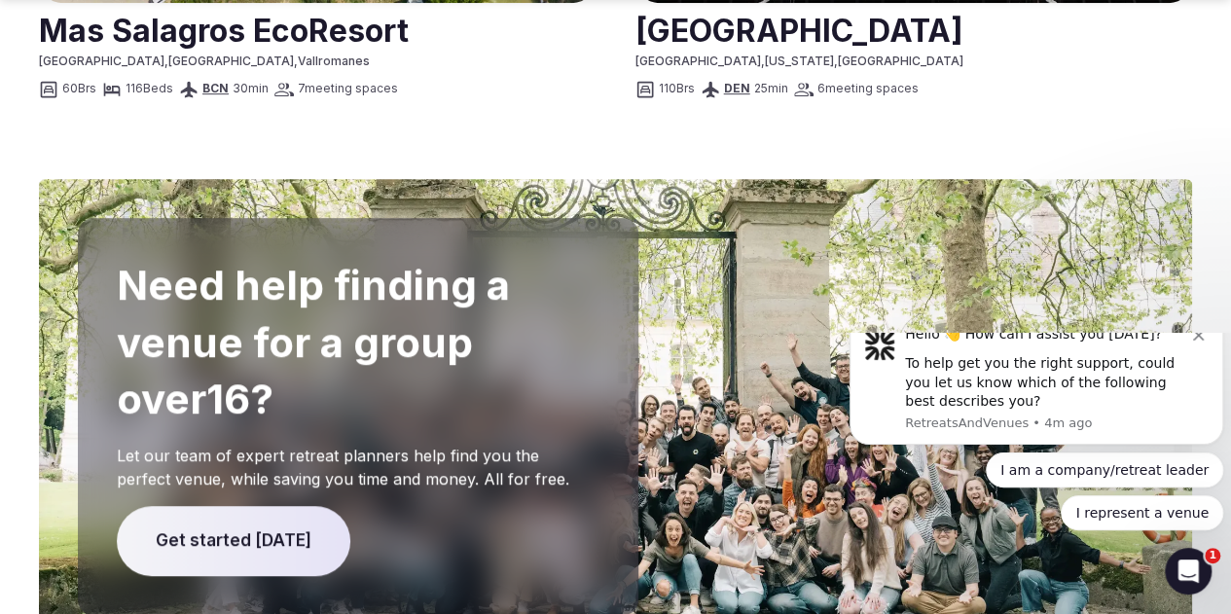
scroll to position [4180, 0]
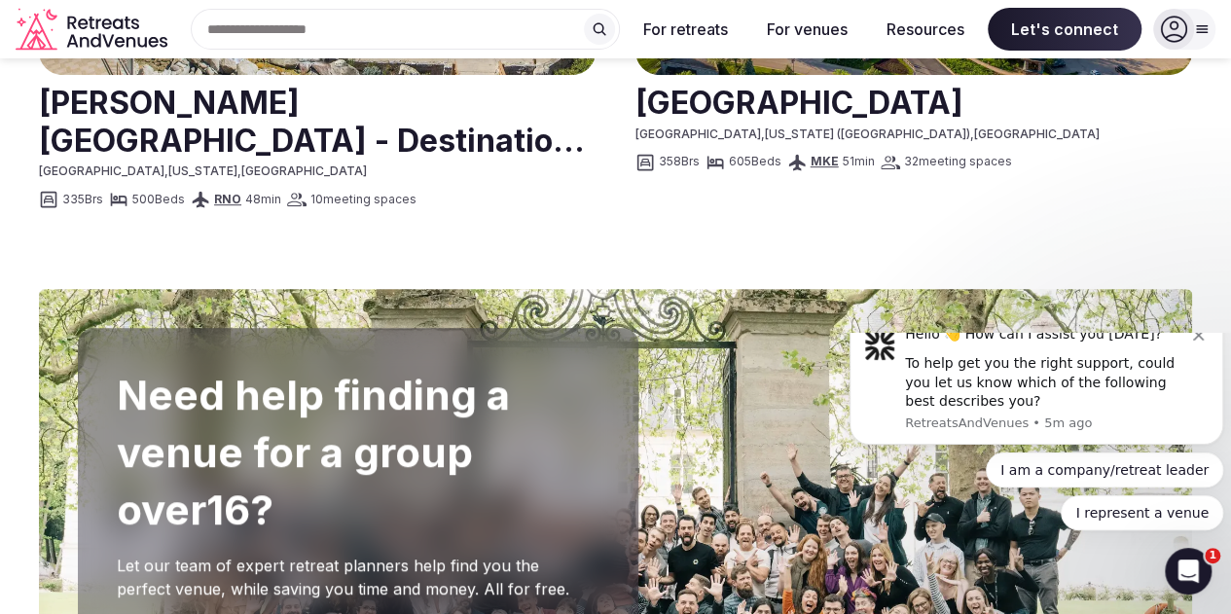
scroll to position [3226, 0]
